Goal: Task Accomplishment & Management: Complete application form

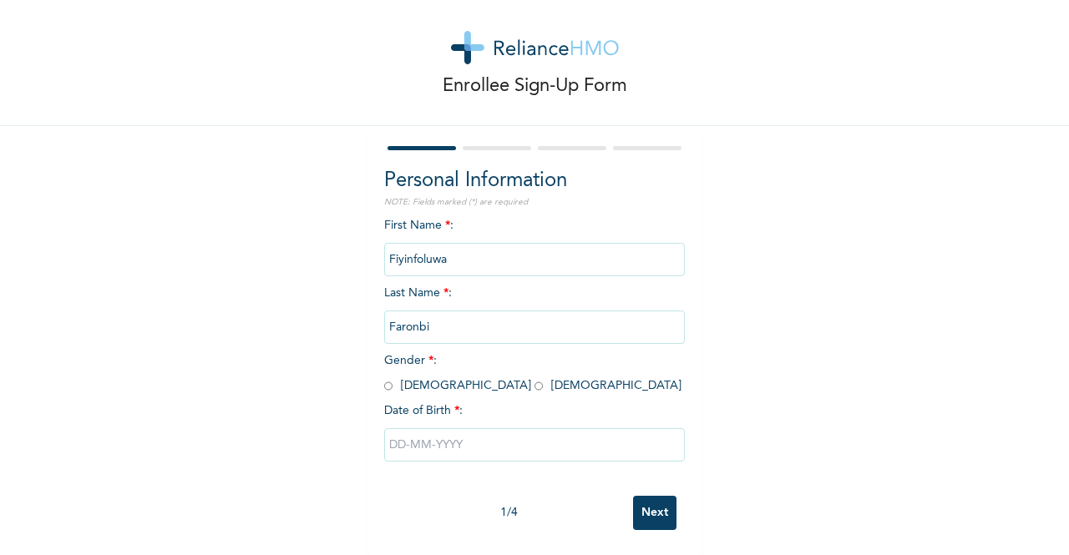
scroll to position [33, 0]
click at [384, 378] on input "radio" at bounding box center [388, 386] width 8 height 16
radio input "true"
click at [406, 434] on input "text" at bounding box center [534, 444] width 301 height 33
select select "8"
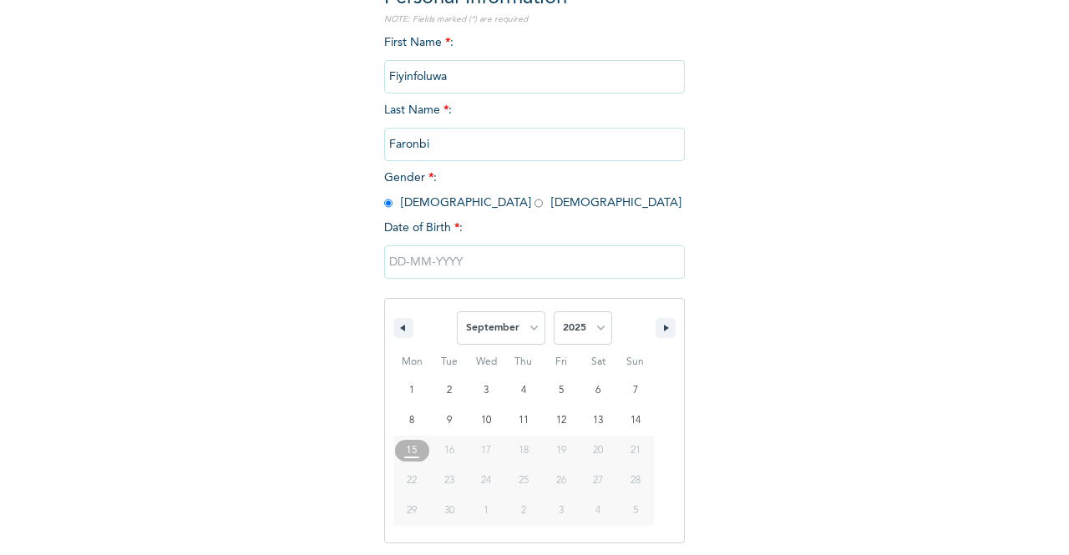
scroll to position [205, 0]
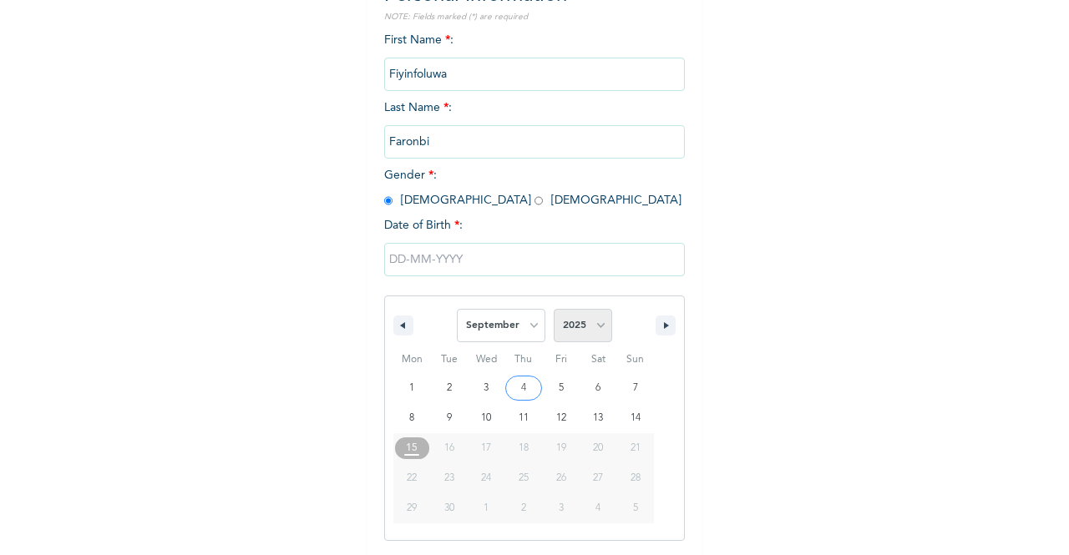
click at [566, 334] on select "2025 2024 2023 2022 2021 2020 2019 2018 2017 2016 2015 2014 2013 2012 2011 2010…" at bounding box center [582, 325] width 58 height 33
select select "1998"
click at [553, 311] on select "2025 2024 2023 2022 2021 2020 2019 2018 2017 2016 2015 2014 2013 2012 2011 2010…" at bounding box center [582, 325] width 58 height 33
click at [508, 336] on select "January February March April May June July August September October November De…" at bounding box center [501, 325] width 88 height 33
select select "3"
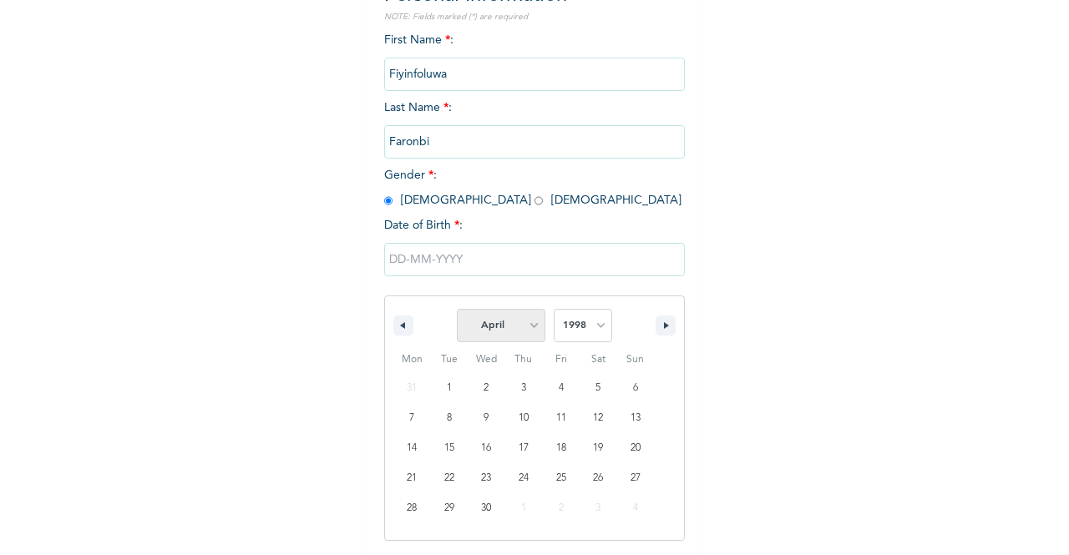
click at [457, 311] on select "January February March April May June July August September October November De…" at bounding box center [501, 325] width 88 height 33
type input "[DATE]"
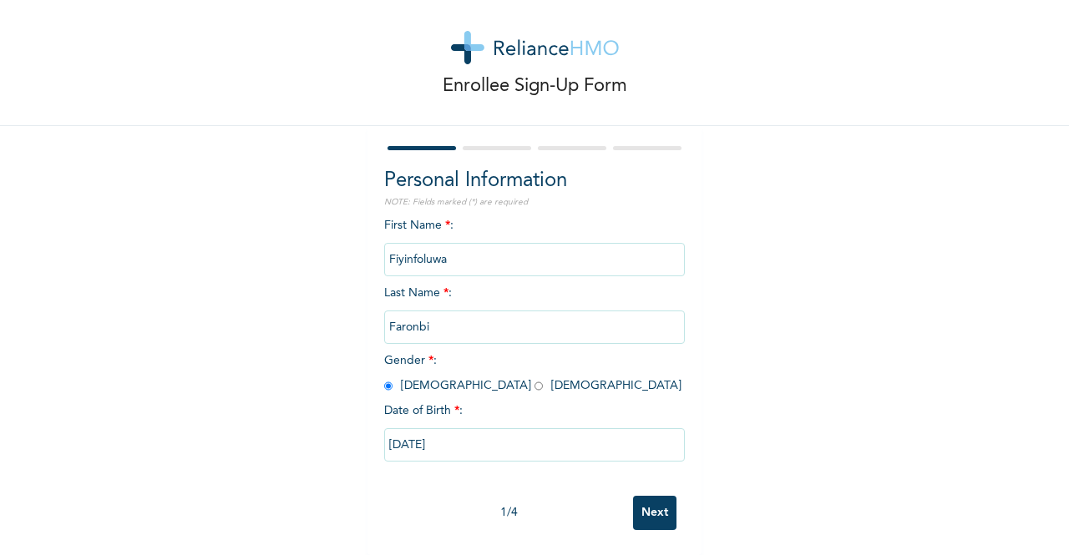
scroll to position [33, 0]
click at [651, 496] on input "Next" at bounding box center [654, 513] width 43 height 34
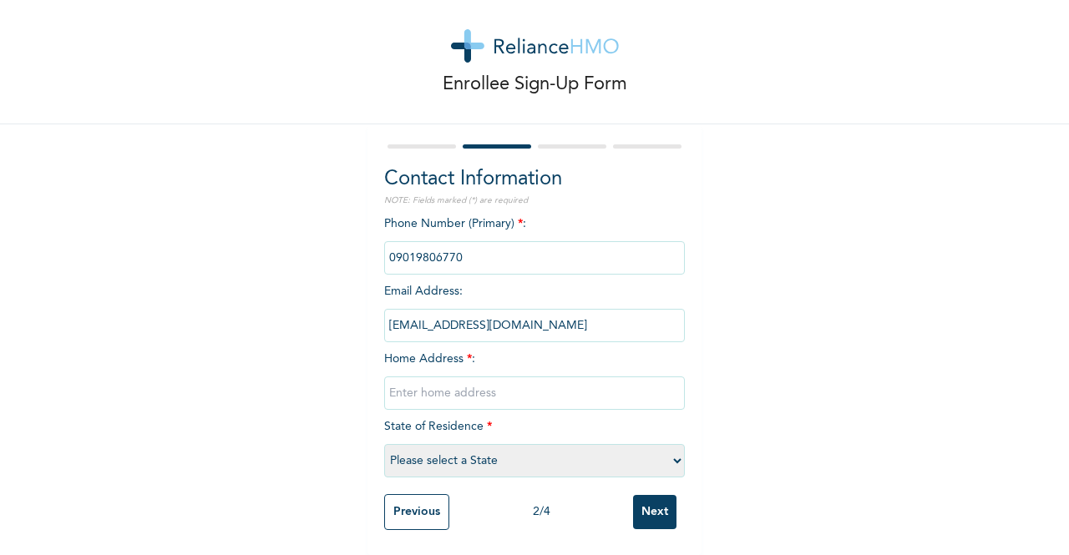
click at [401, 382] on input "text" at bounding box center [534, 393] width 301 height 33
type input "[STREET_ADDRESS][PERSON_NAME]"
click at [542, 454] on select "Please select a State [PERSON_NAME] (FCT) [PERSON_NAME] Ibom [GEOGRAPHIC_DATA] …" at bounding box center [534, 460] width 301 height 33
select select "25"
click at [384, 444] on select "Please select a State [PERSON_NAME] (FCT) [PERSON_NAME] Ibom [GEOGRAPHIC_DATA] …" at bounding box center [534, 460] width 301 height 33
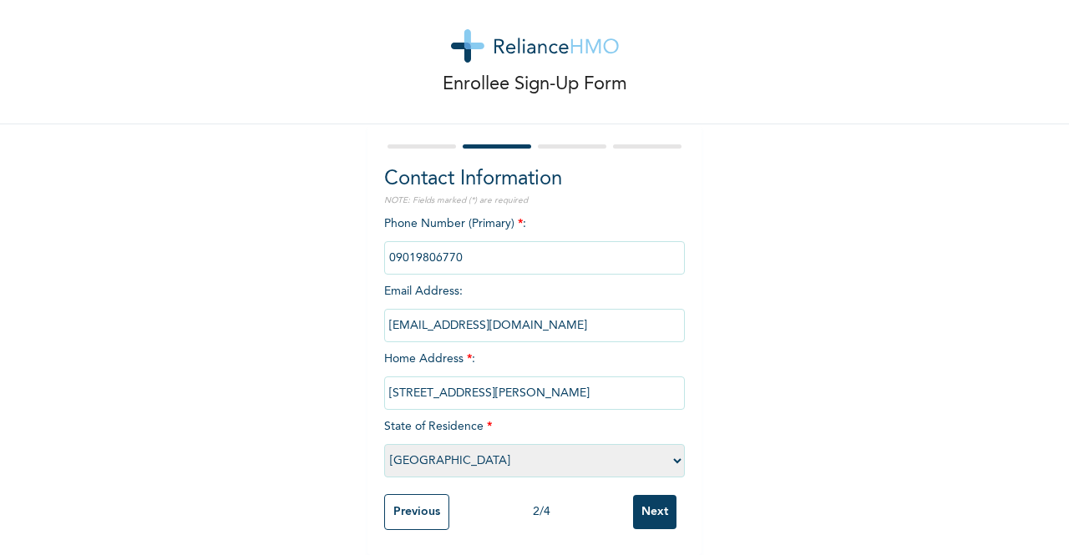
click at [638, 503] on input "Next" at bounding box center [654, 512] width 43 height 34
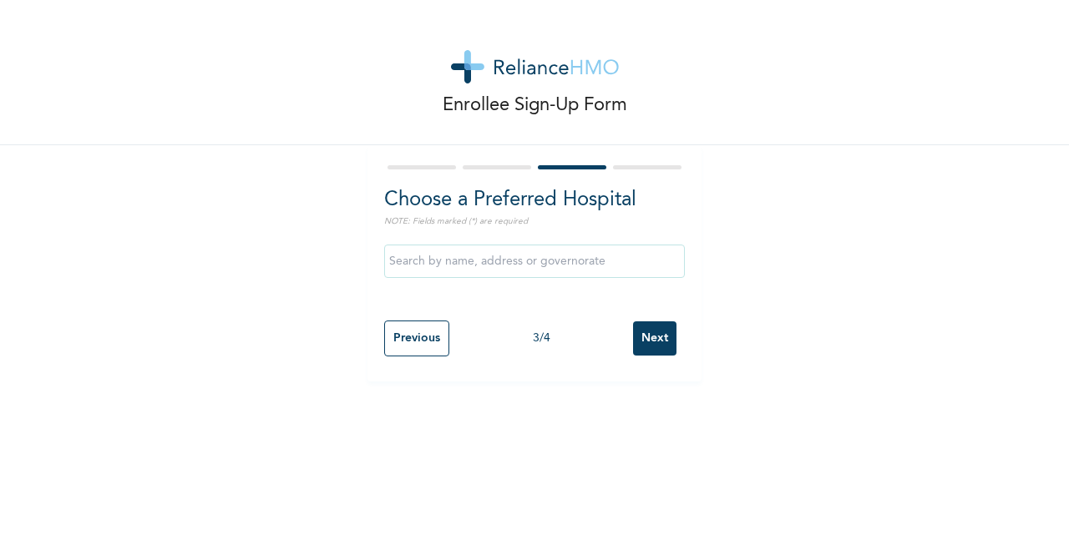
scroll to position [0, 0]
click at [647, 295] on div at bounding box center [534, 274] width 301 height 76
click at [655, 346] on input "Next" at bounding box center [654, 338] width 43 height 34
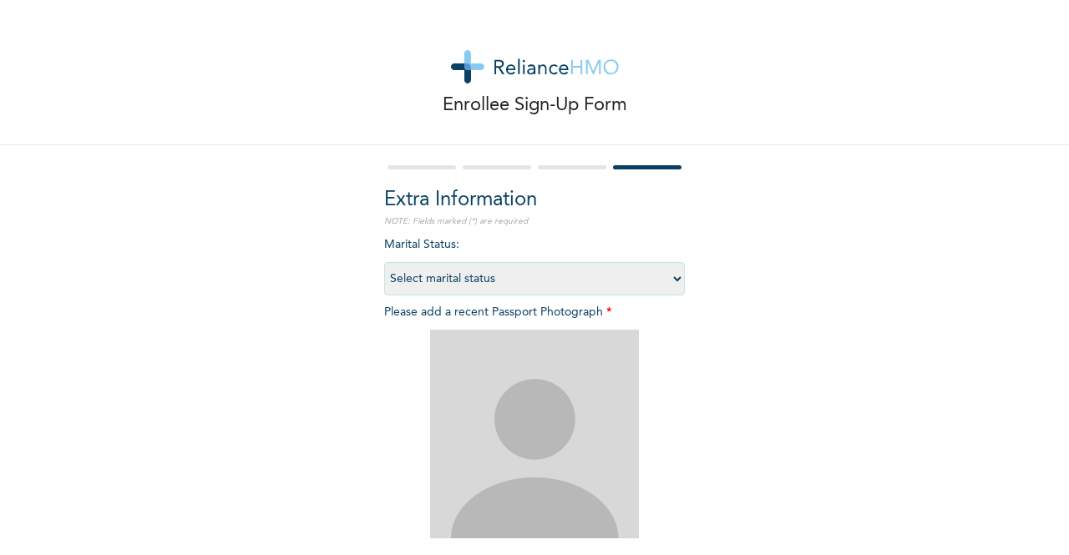
click at [646, 273] on select "Select marital status [DEMOGRAPHIC_DATA] Married [DEMOGRAPHIC_DATA] Widow/[DEMO…" at bounding box center [534, 278] width 301 height 33
select select "1"
click at [384, 262] on select "Select marital status [DEMOGRAPHIC_DATA] Married [DEMOGRAPHIC_DATA] Widow/[DEMO…" at bounding box center [534, 278] width 301 height 33
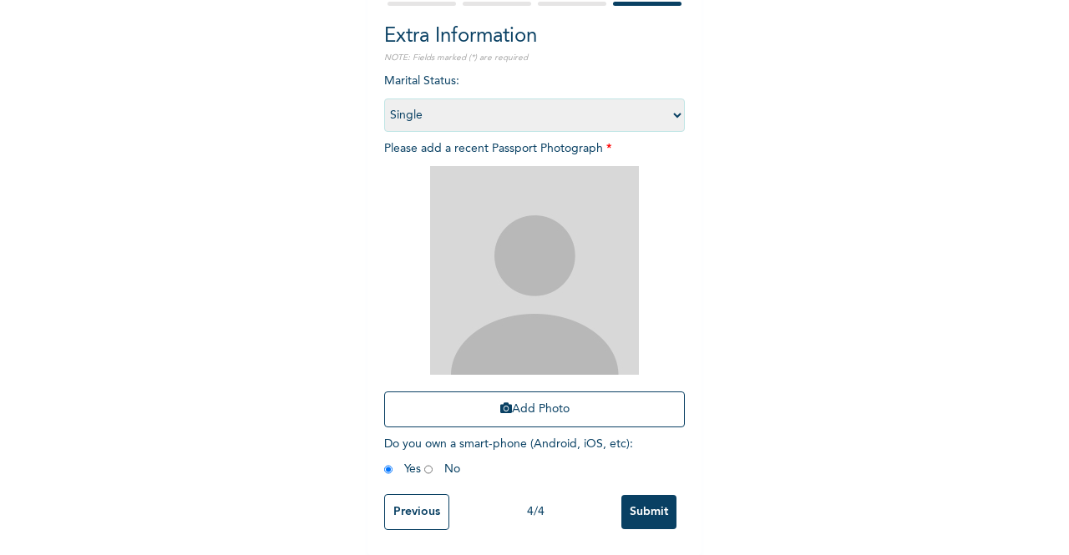
scroll to position [177, 0]
click at [543, 270] on img at bounding box center [534, 270] width 209 height 209
click at [535, 396] on button "Add Photo" at bounding box center [534, 410] width 301 height 36
click at [531, 406] on button "Add Photo" at bounding box center [534, 410] width 301 height 36
click at [506, 247] on img at bounding box center [534, 270] width 209 height 209
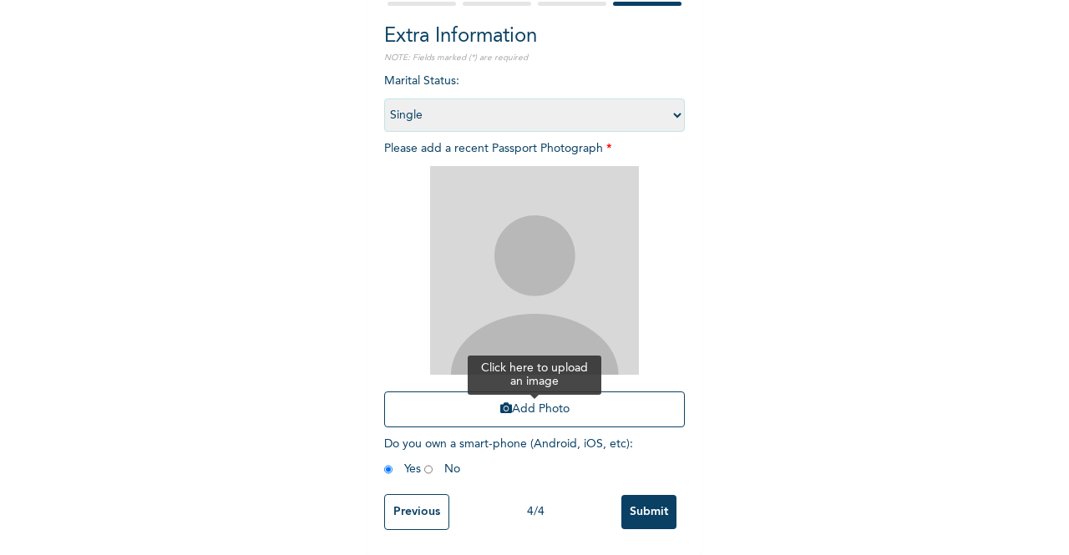
click at [531, 407] on button "Add Photo" at bounding box center [534, 410] width 301 height 36
click at [489, 402] on button "Add Photo" at bounding box center [534, 410] width 301 height 36
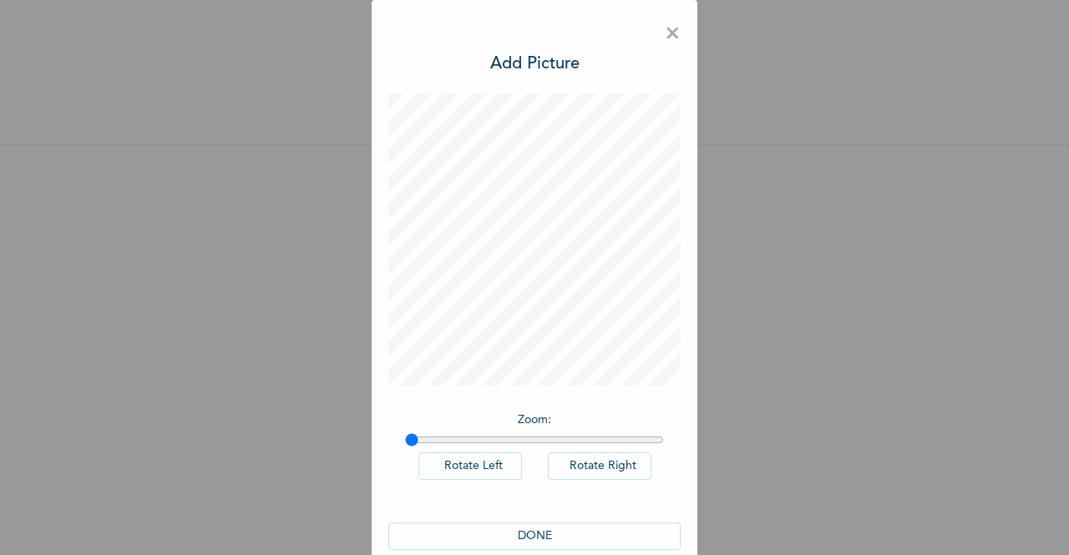
click at [569, 532] on button "DONE" at bounding box center [534, 537] width 292 height 28
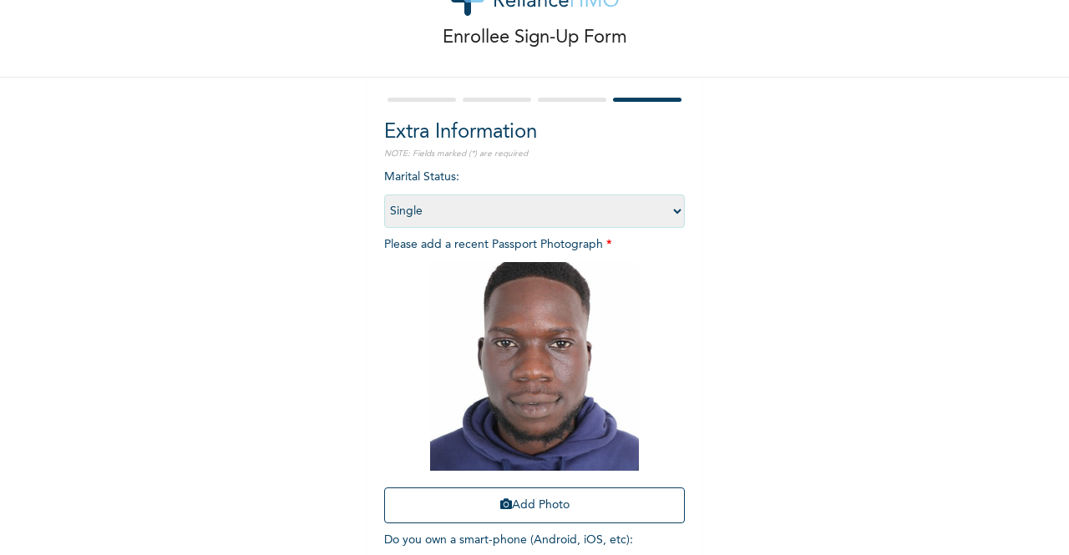
scroll to position [109, 0]
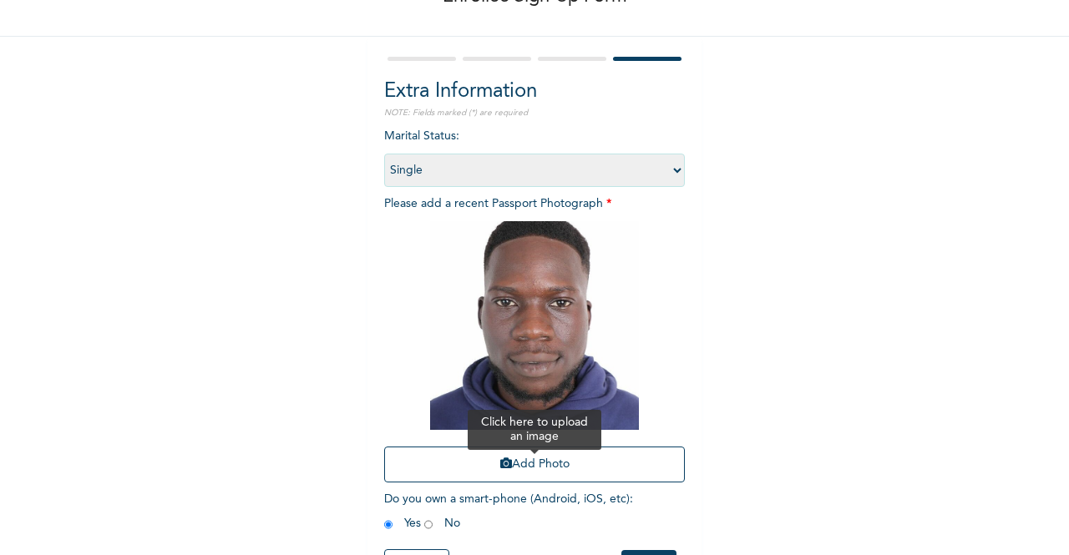
click at [512, 470] on button "Add Photo" at bounding box center [534, 465] width 301 height 36
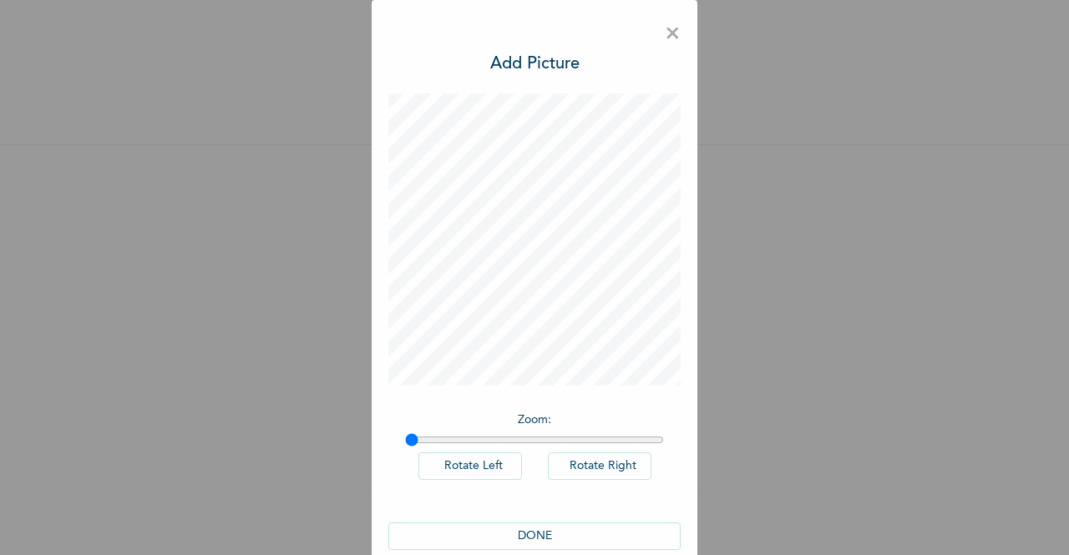
scroll to position [0, 0]
type input "1"
drag, startPoint x: 404, startPoint y: 434, endPoint x: 354, endPoint y: 423, distance: 51.3
click at [405, 433] on input "range" at bounding box center [534, 439] width 259 height 13
click at [451, 471] on button "Rotate Left" at bounding box center [470, 466] width 104 height 28
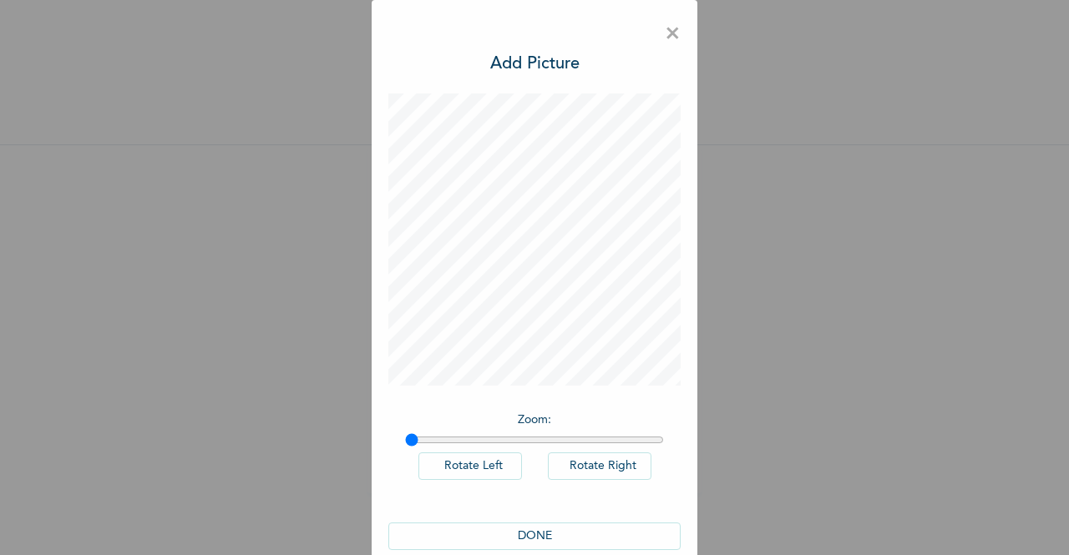
click at [451, 471] on button "Rotate Left" at bounding box center [470, 466] width 104 height 28
click at [516, 528] on button "DONE" at bounding box center [534, 537] width 292 height 28
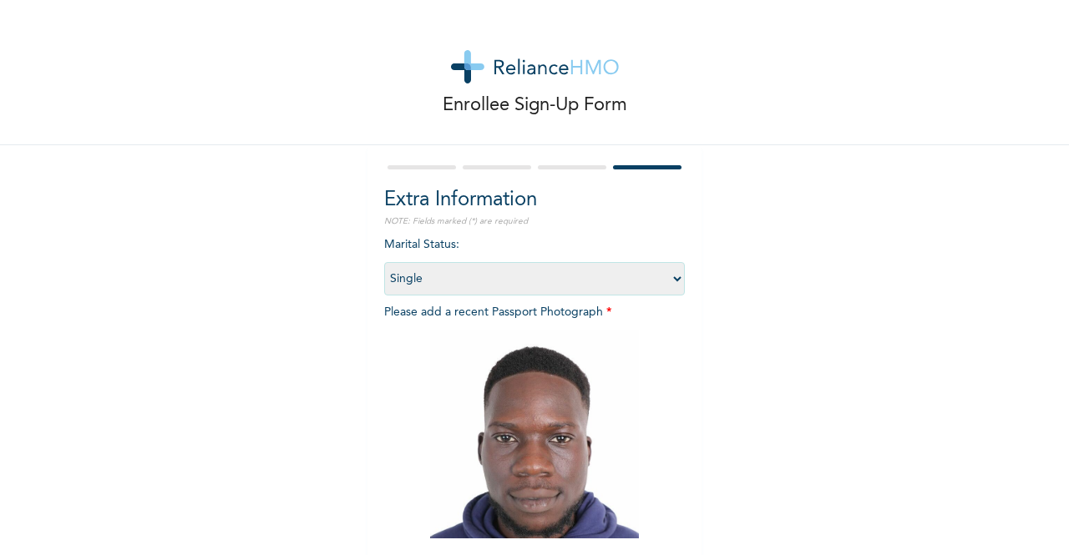
scroll to position [177, 0]
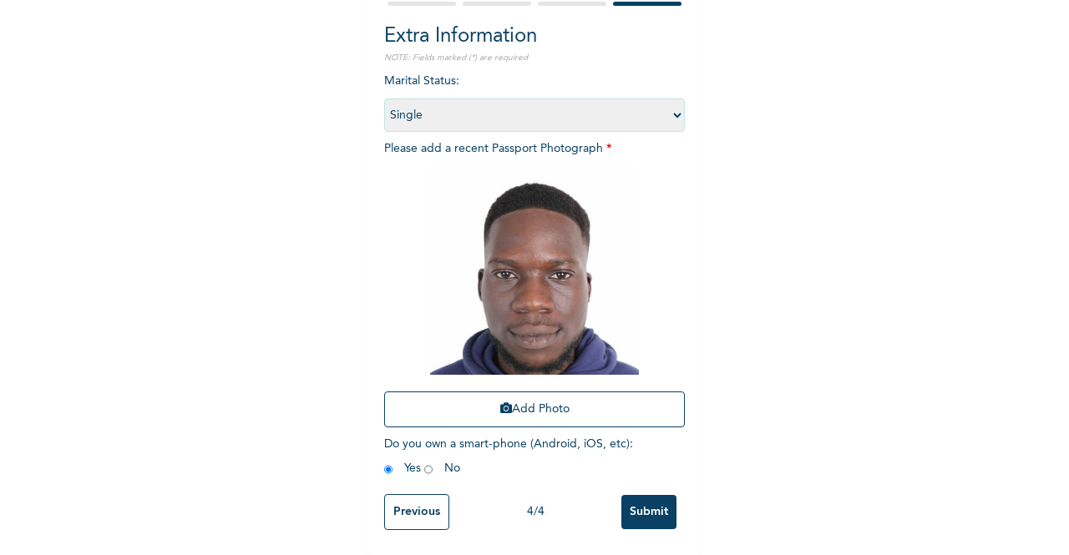
click at [645, 497] on input "Submit" at bounding box center [648, 512] width 55 height 34
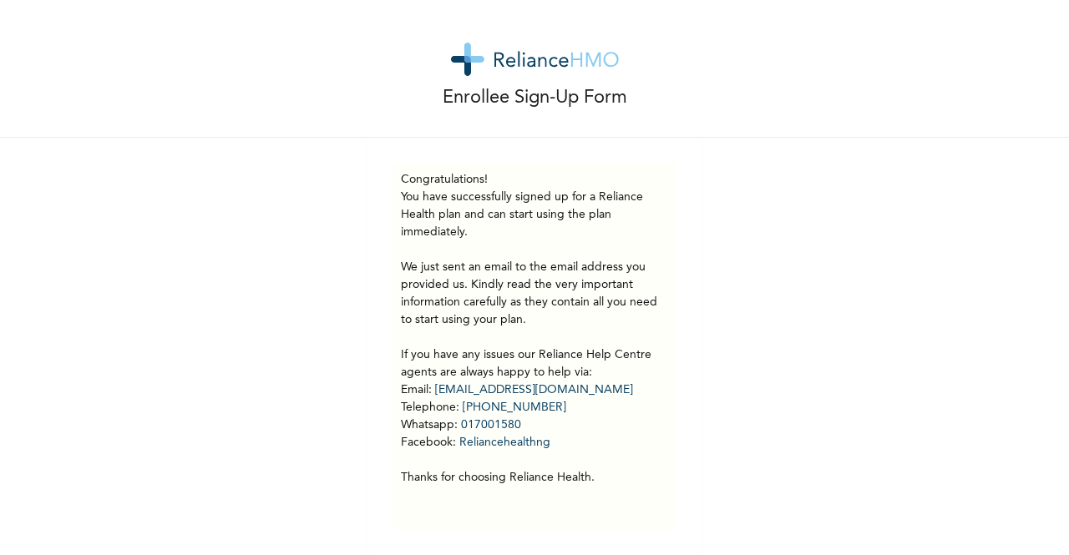
scroll to position [0, 0]
